Goal: Transaction & Acquisition: Book appointment/travel/reservation

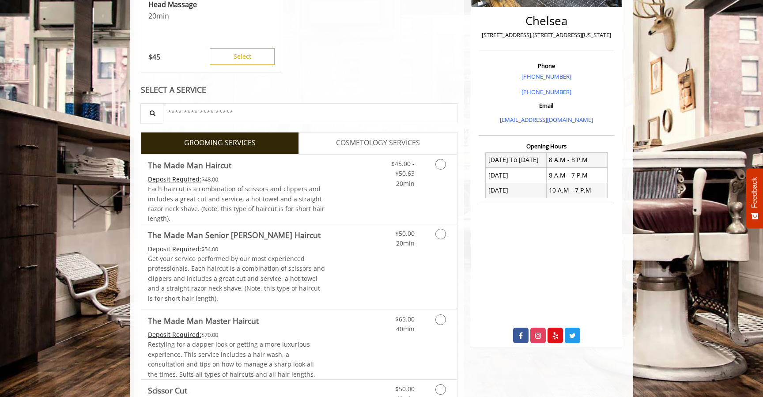
scroll to position [222, 0]
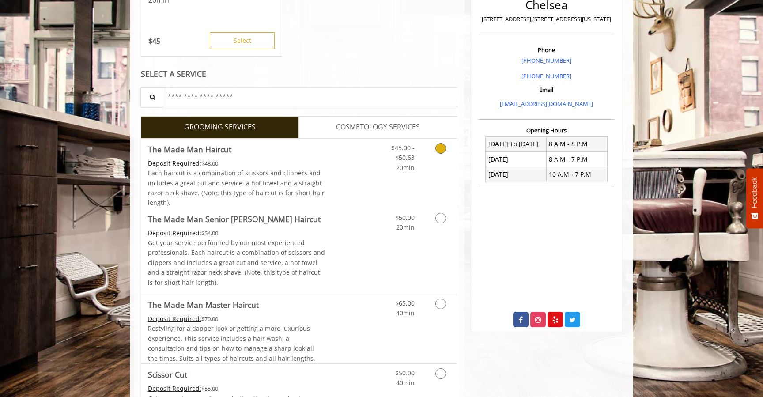
click at [346, 156] on link "Discounted Price" at bounding box center [351, 173] width 53 height 69
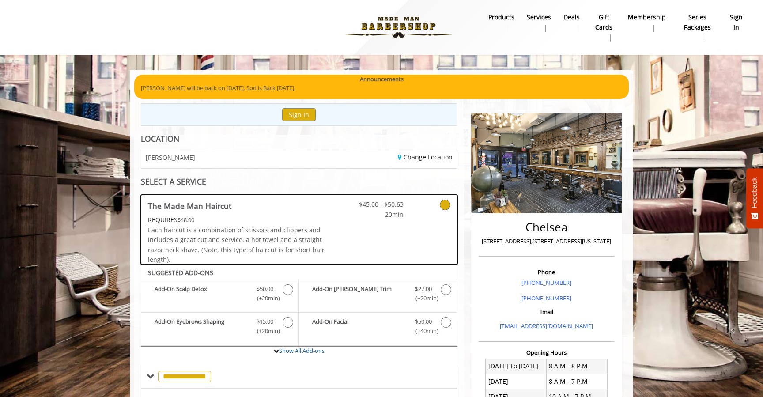
scroll to position [0, 0]
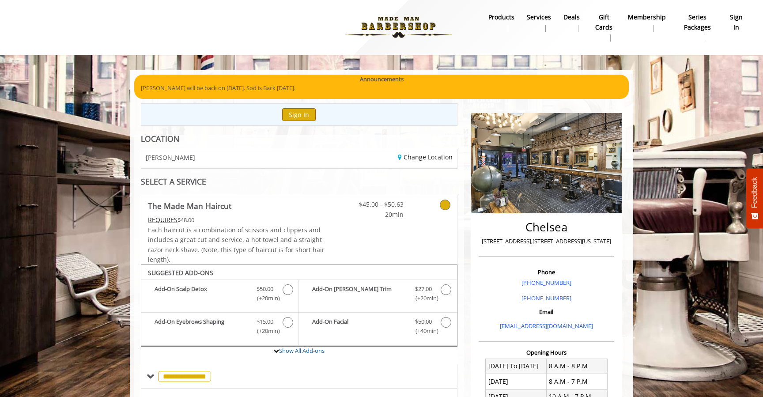
click at [302, 116] on button "Sign In" at bounding box center [299, 114] width 34 height 13
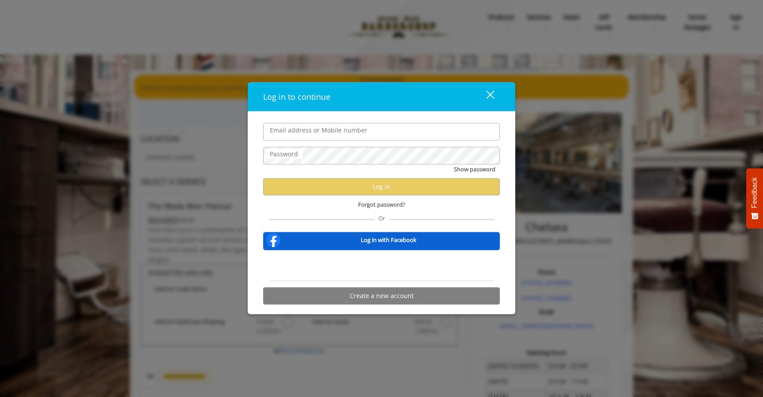
click at [370, 261] on div "Sign in with Google. Opens in new tab" at bounding box center [381, 265] width 81 height 19
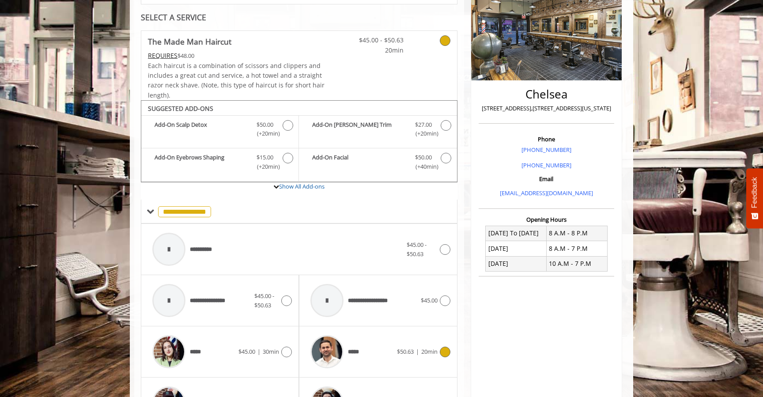
scroll to position [298, 0]
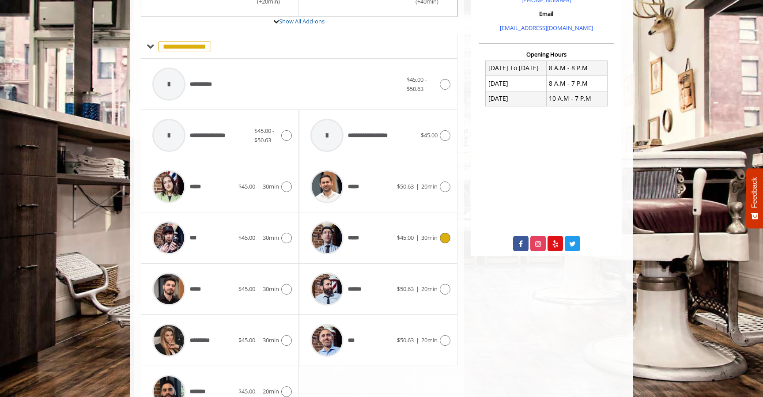
click at [387, 247] on div "*****" at bounding box center [351, 238] width 90 height 42
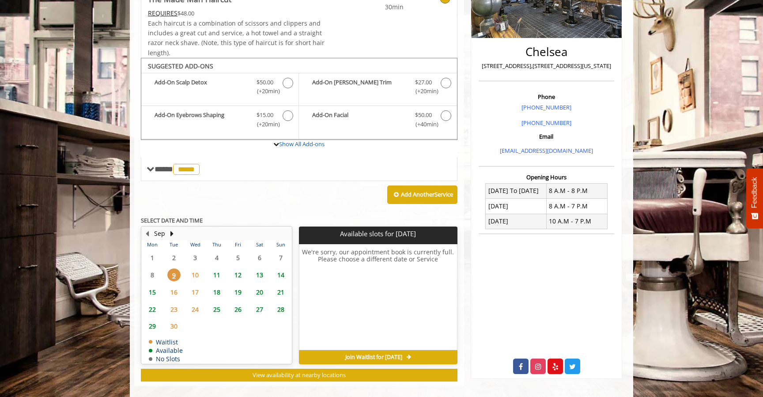
scroll to position [182, 0]
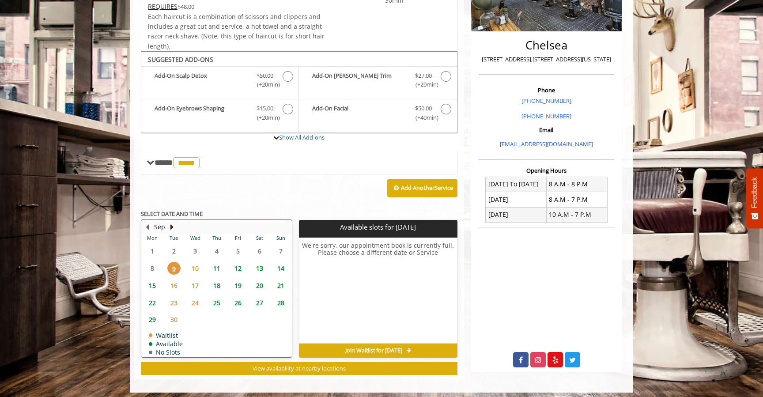
click at [178, 271] on td "9" at bounding box center [173, 268] width 21 height 17
click at [194, 270] on span "10" at bounding box center [194, 268] width 13 height 13
click at [214, 266] on span "11" at bounding box center [216, 268] width 13 height 13
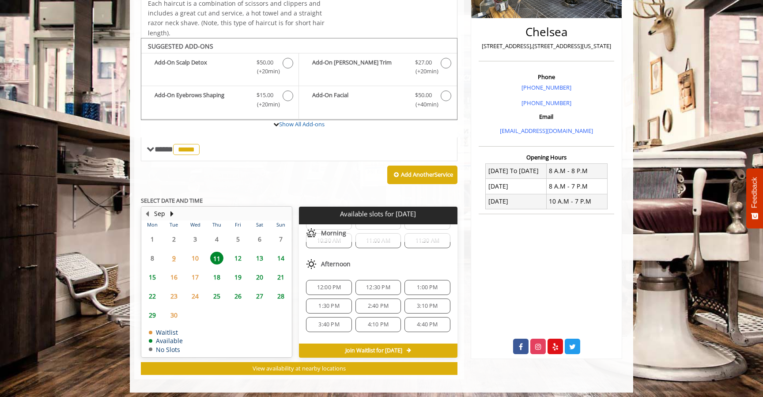
scroll to position [15, 0]
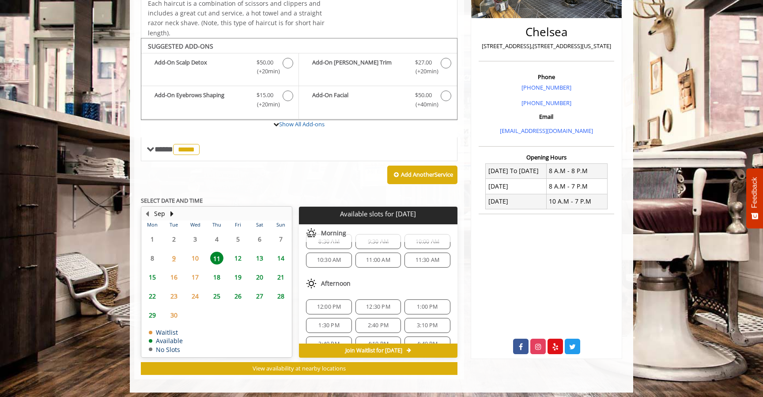
click at [330, 305] on span "12:00 PM" at bounding box center [329, 306] width 24 height 7
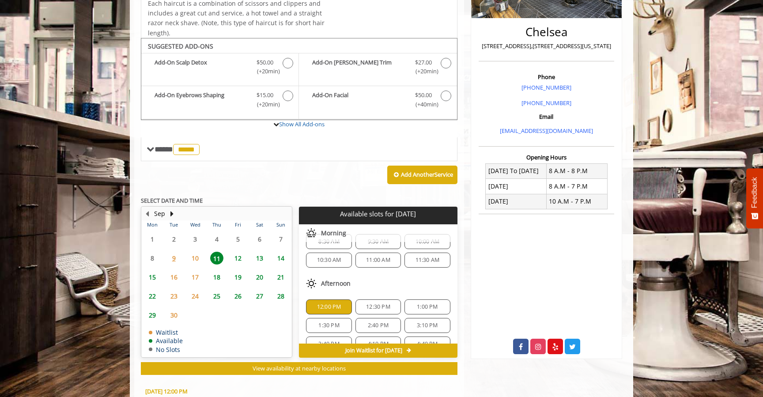
scroll to position [352, 0]
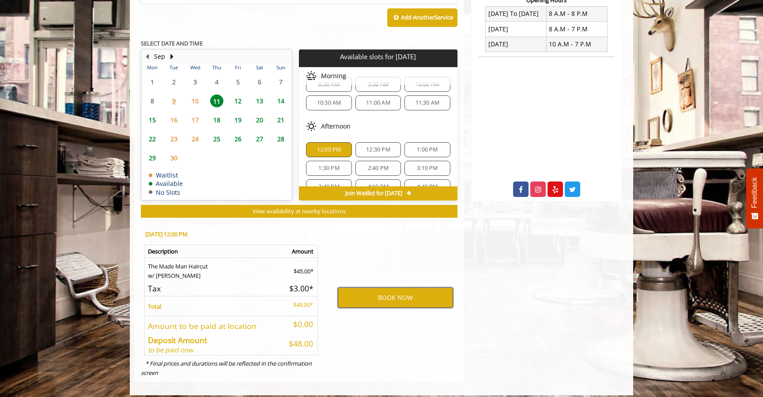
click at [386, 293] on button "BOOK NOW" at bounding box center [395, 297] width 115 height 20
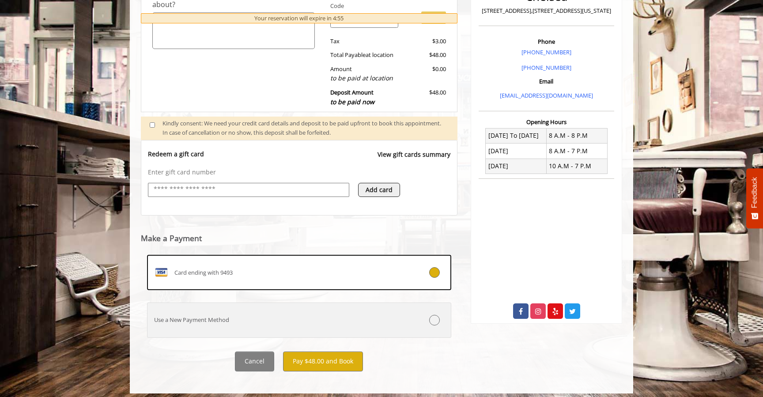
scroll to position [230, 0]
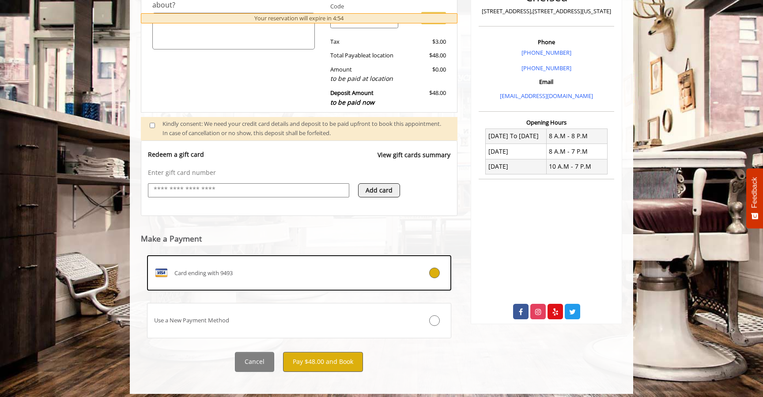
click at [328, 358] on button "Pay $48.00 and Book" at bounding box center [323, 362] width 80 height 20
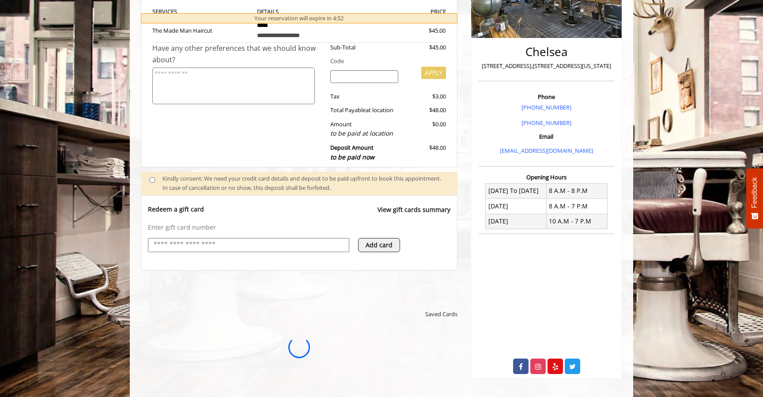
scroll to position [0, 0]
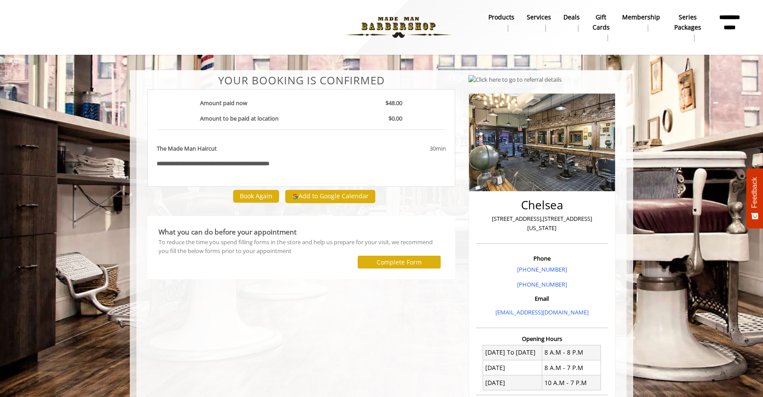
click at [96, 30] on div at bounding box center [236, 27] width 446 height 49
